Goal: Information Seeking & Learning: Learn about a topic

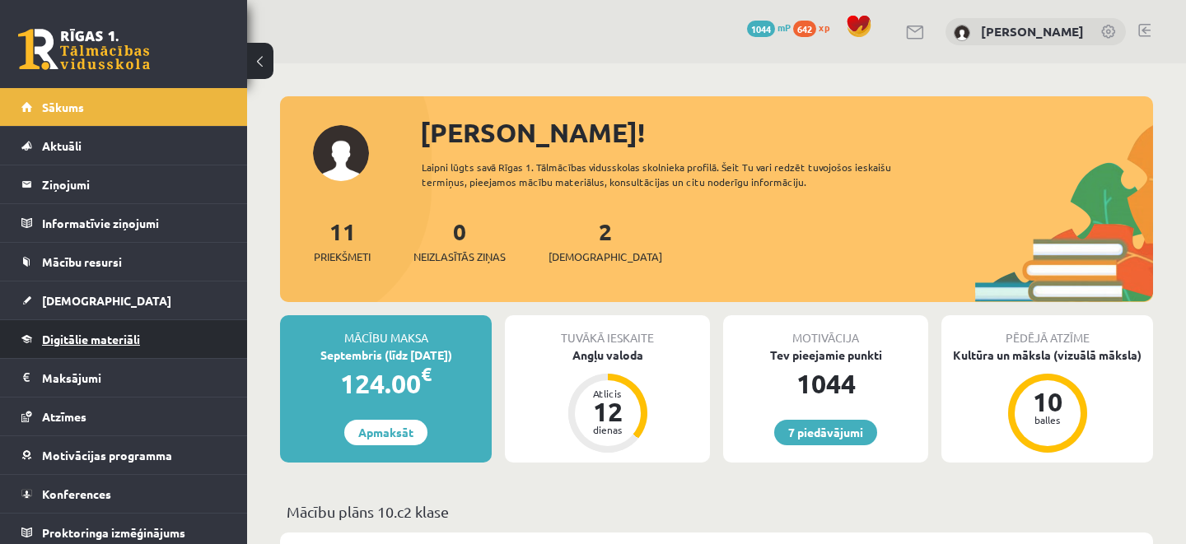
click at [99, 332] on span "Digitālie materiāli" at bounding box center [91, 339] width 98 height 15
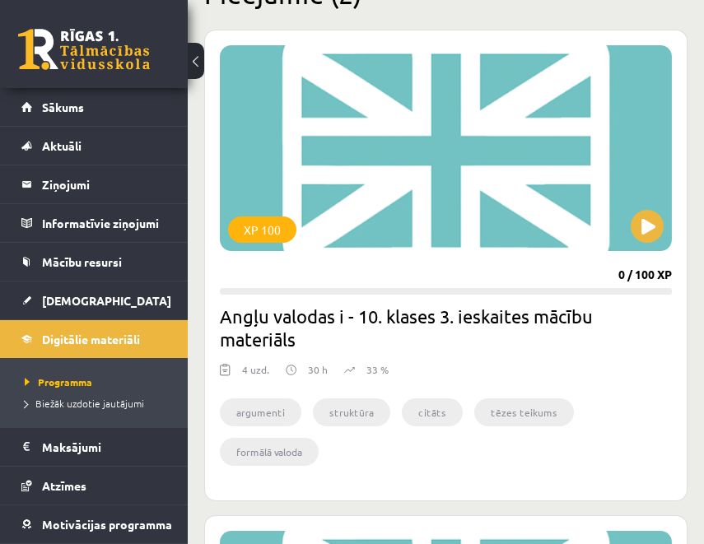
scroll to position [429, 0]
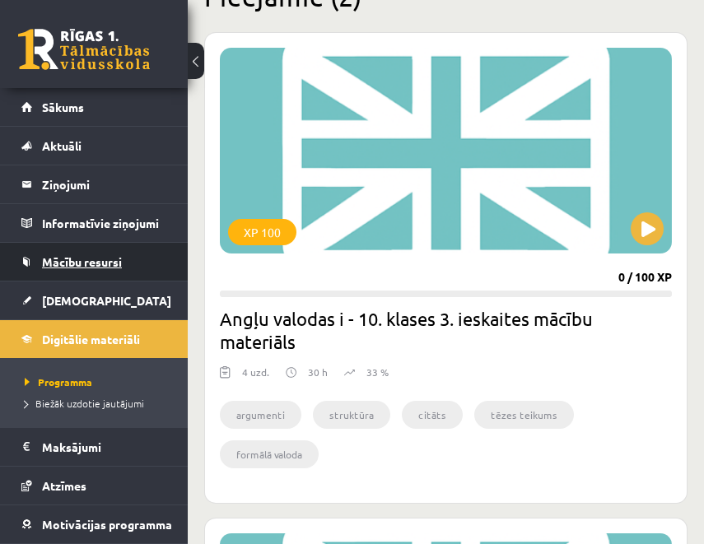
click at [110, 252] on link "Mācību resursi" at bounding box center [94, 262] width 146 height 38
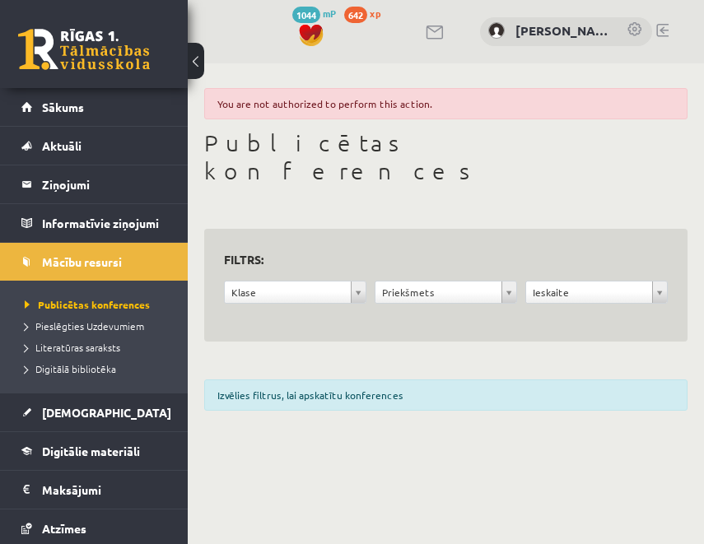
click at [366, 281] on div "Klase" at bounding box center [295, 292] width 143 height 23
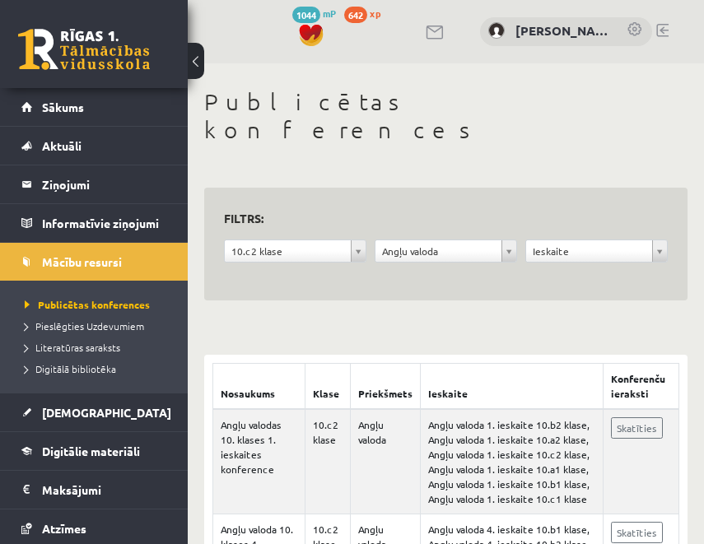
click at [536, 113] on h1 "Publicētas konferences" at bounding box center [446, 115] width 484 height 55
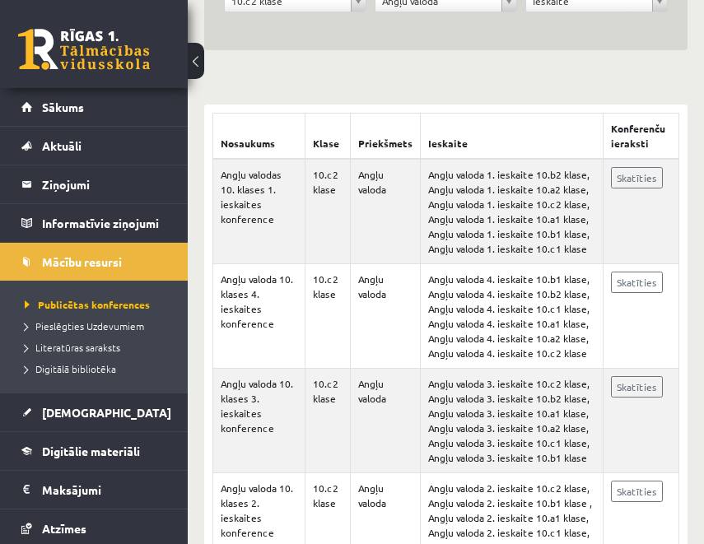
scroll to position [333, 0]
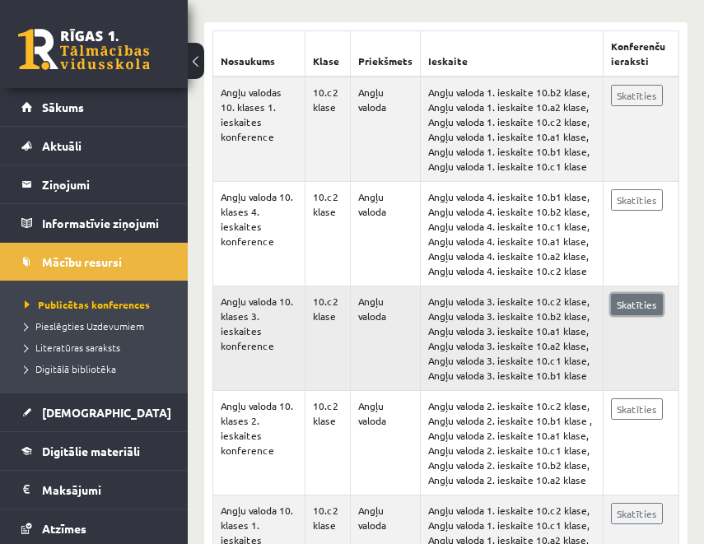
click at [626, 294] on link "Skatīties" at bounding box center [637, 304] width 52 height 21
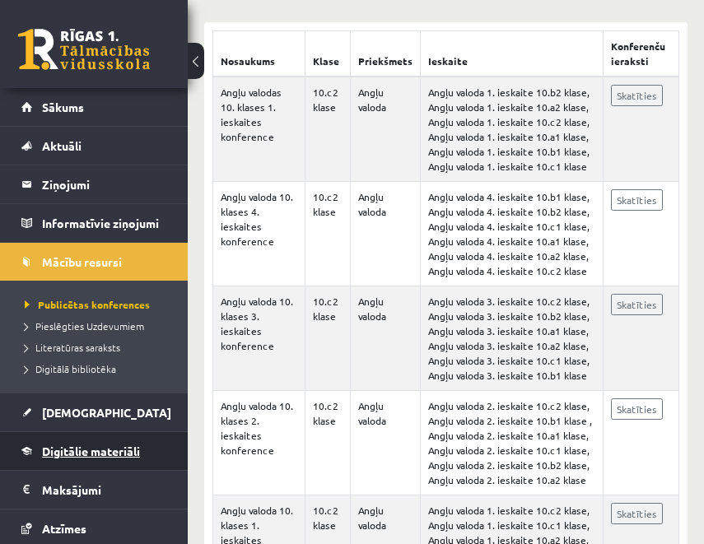
click at [99, 446] on span "Digitālie materiāli" at bounding box center [91, 451] width 98 height 15
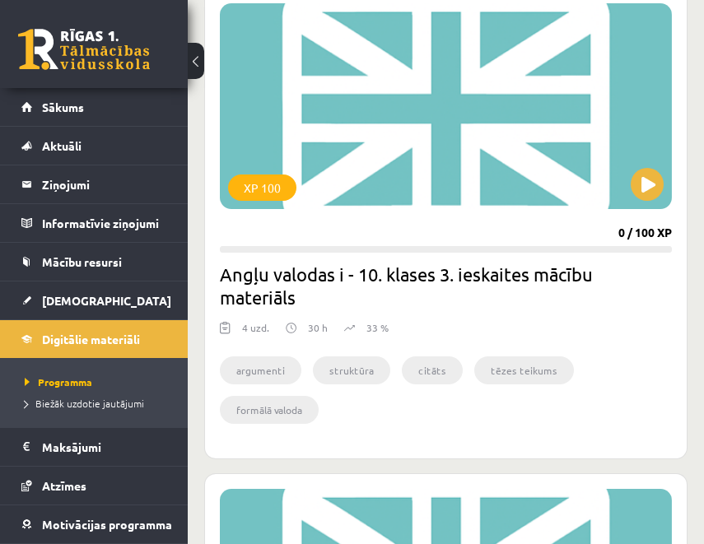
scroll to position [475, 0]
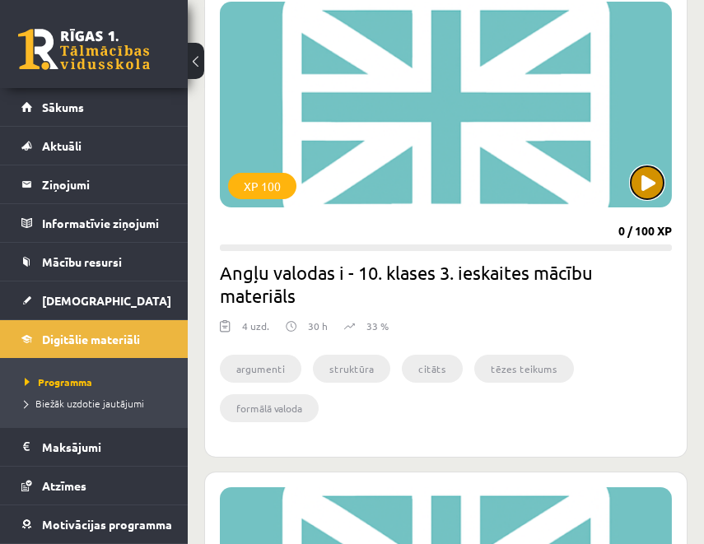
click at [642, 168] on button at bounding box center [647, 182] width 33 height 33
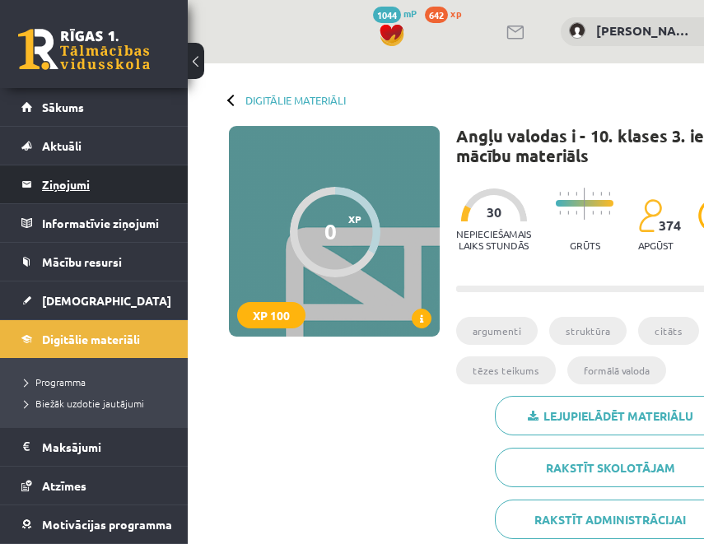
click at [100, 180] on legend "Ziņojumi 0" at bounding box center [104, 185] width 125 height 38
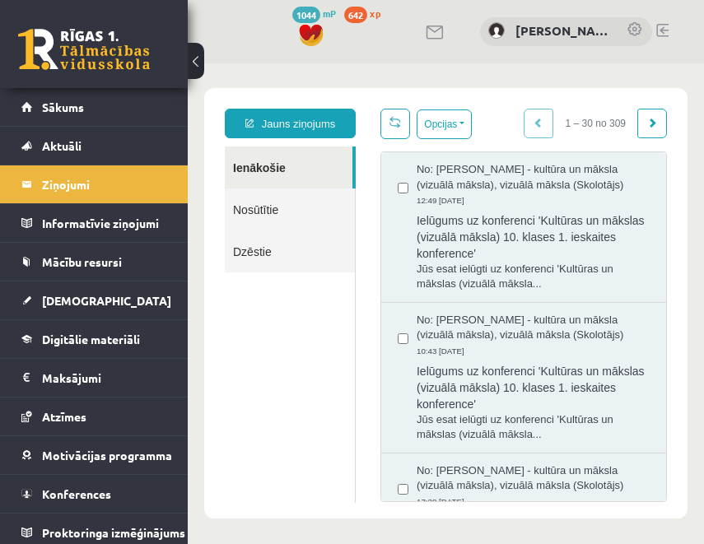
click at [294, 218] on link "Nosūtītie" at bounding box center [290, 210] width 130 height 42
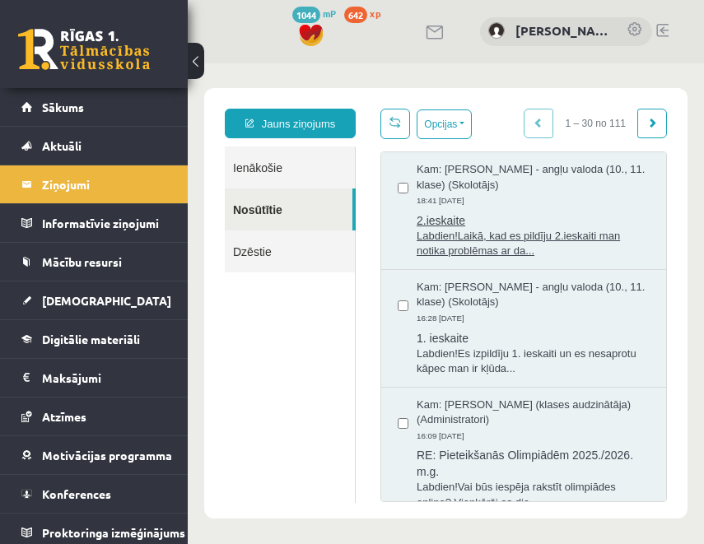
click at [459, 226] on span "2.ieskaite" at bounding box center [533, 218] width 233 height 21
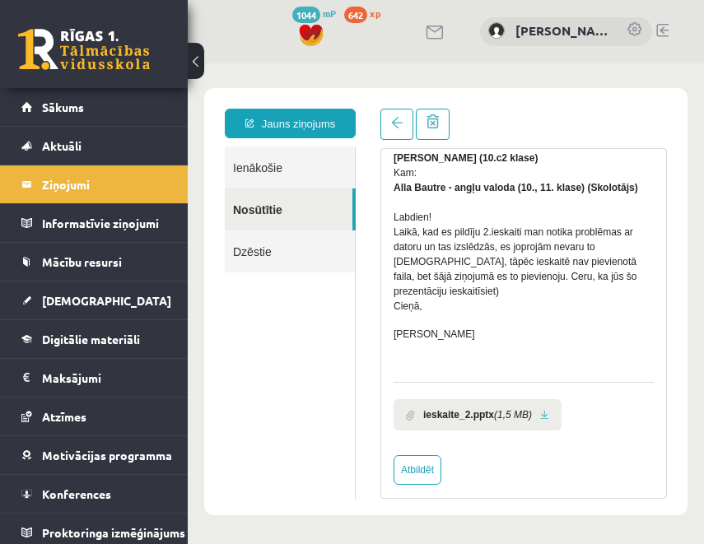
click at [549, 410] on link at bounding box center [544, 415] width 9 height 11
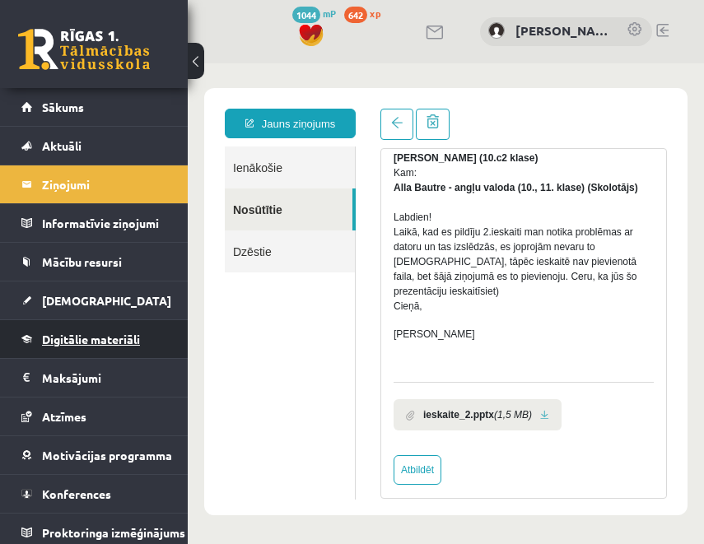
click at [91, 339] on span "Digitālie materiāli" at bounding box center [91, 339] width 98 height 15
